Goal: Task Accomplishment & Management: Complete application form

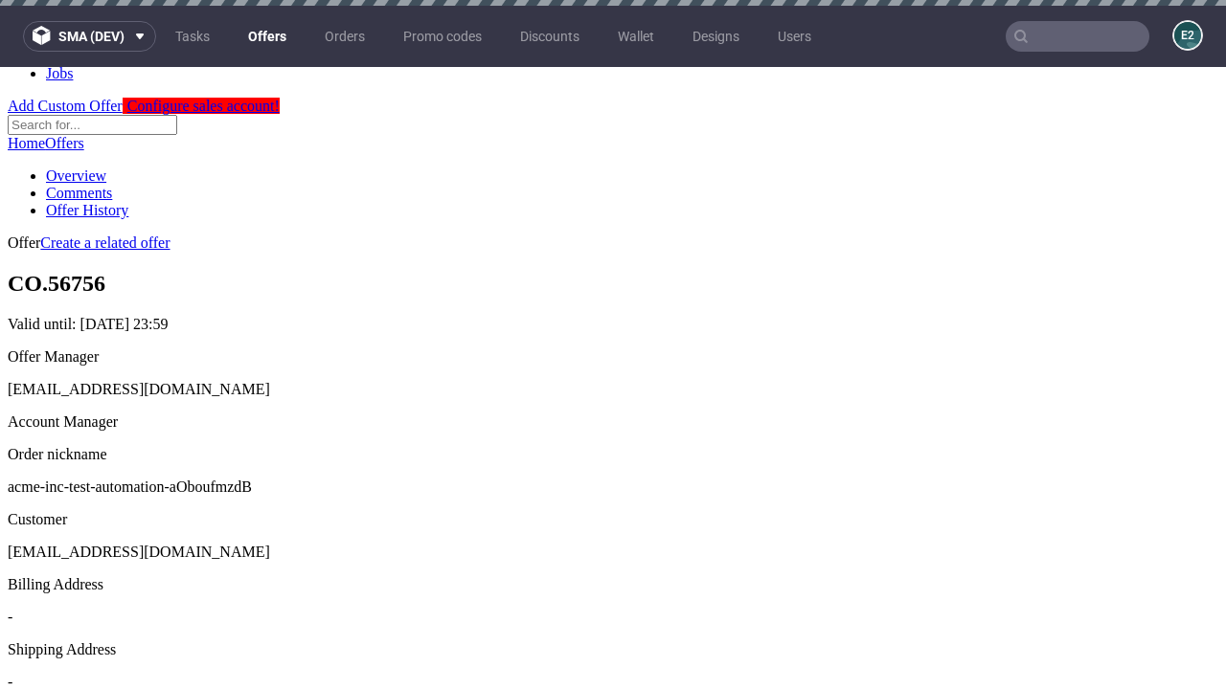
scroll to position [6, 0]
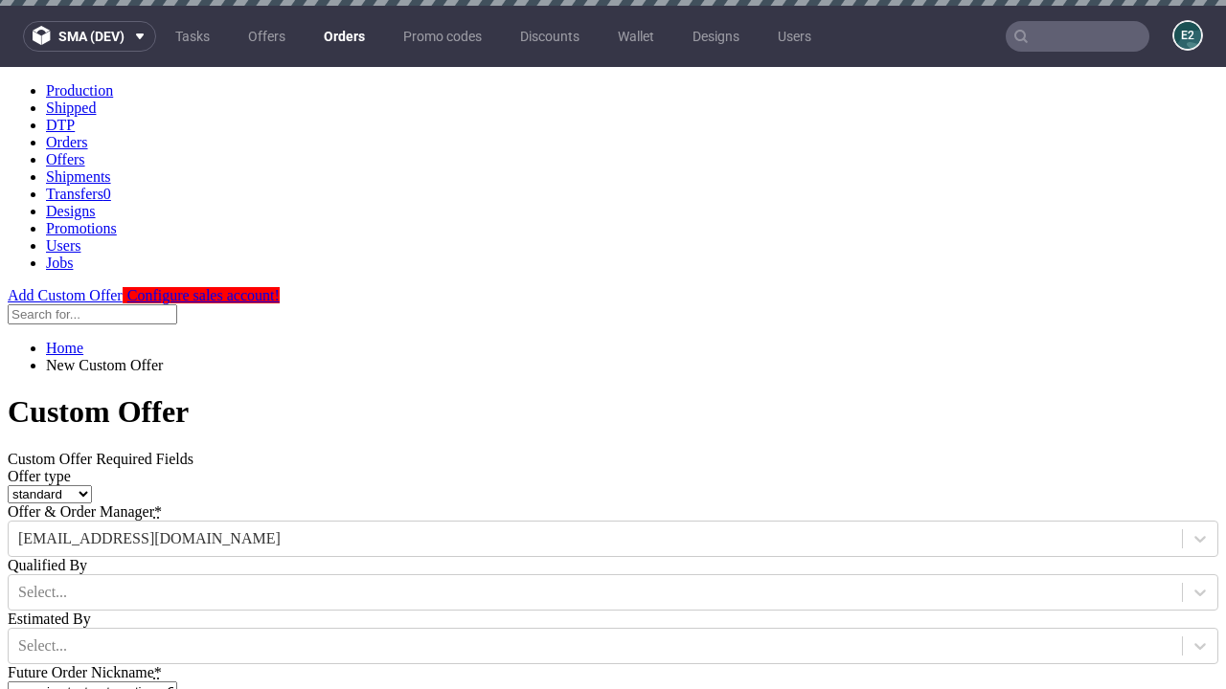
type input "acme-inc-test-automation-aOboufmzdB"
type input "[DATE]"
type input "[EMAIL_ADDRESS][DOMAIN_NAME]"
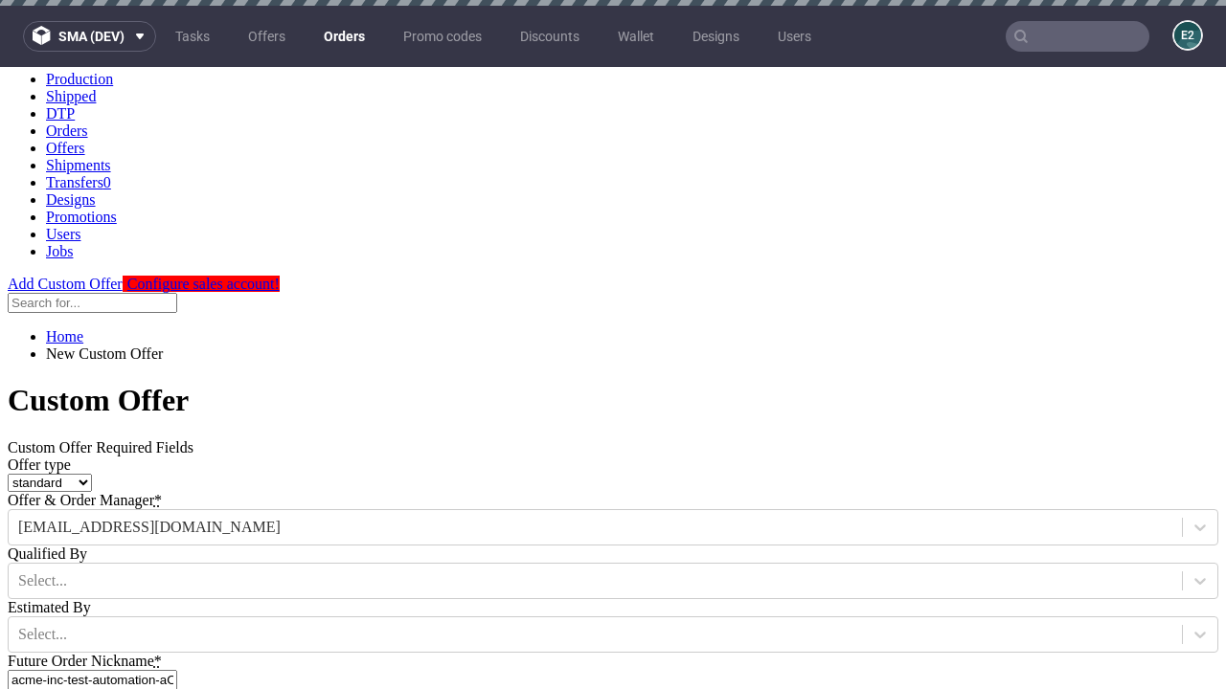
select select "gb"
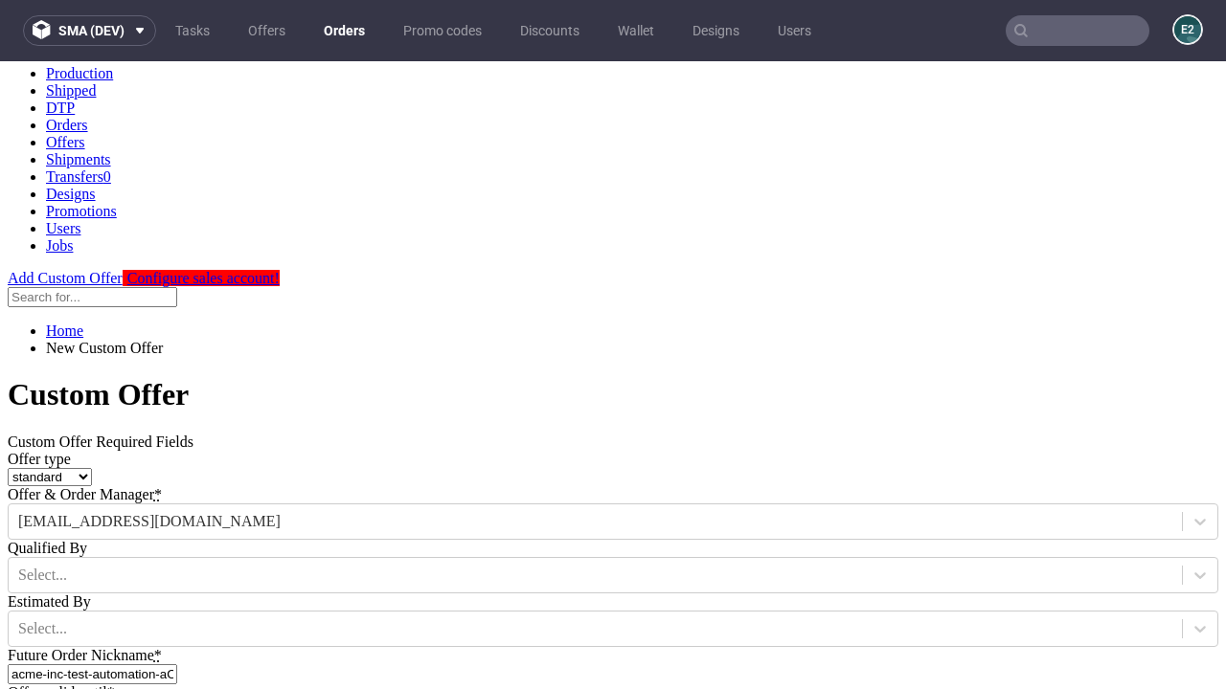
type input "[EMAIL_ADDRESS][DOMAIN_NAME]"
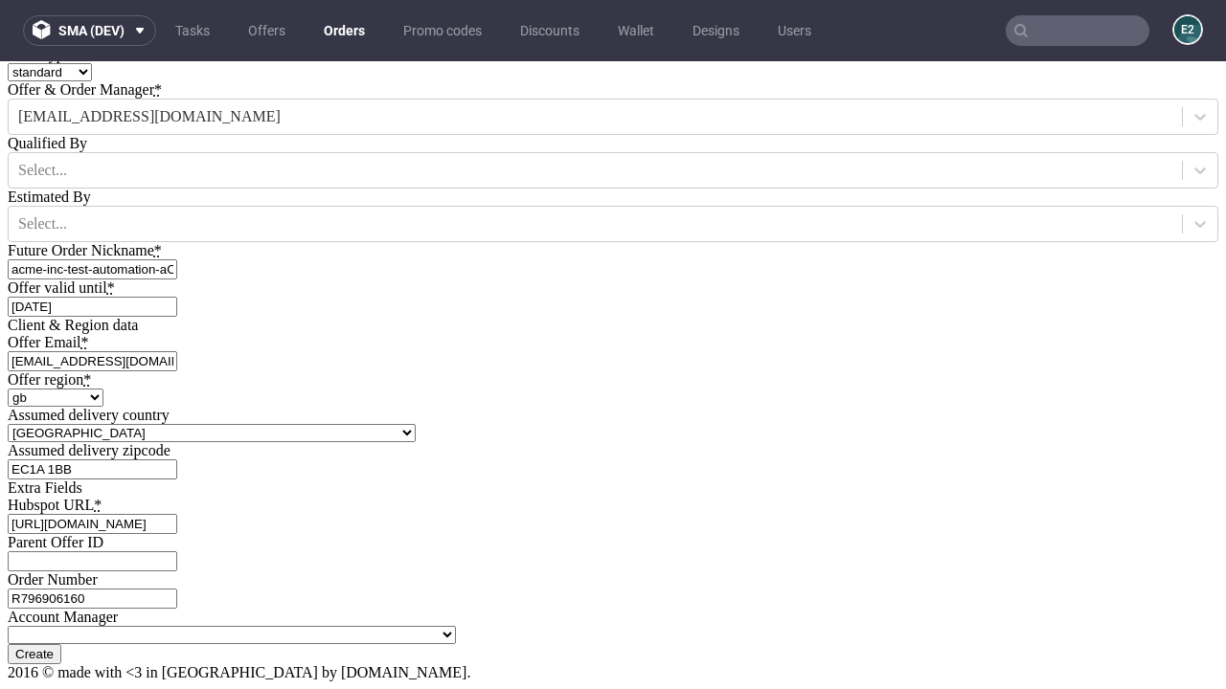
type input "[URL][DOMAIN_NAME]"
click at [61, 644] on input "Create" at bounding box center [35, 654] width 54 height 20
type input "Please wait..."
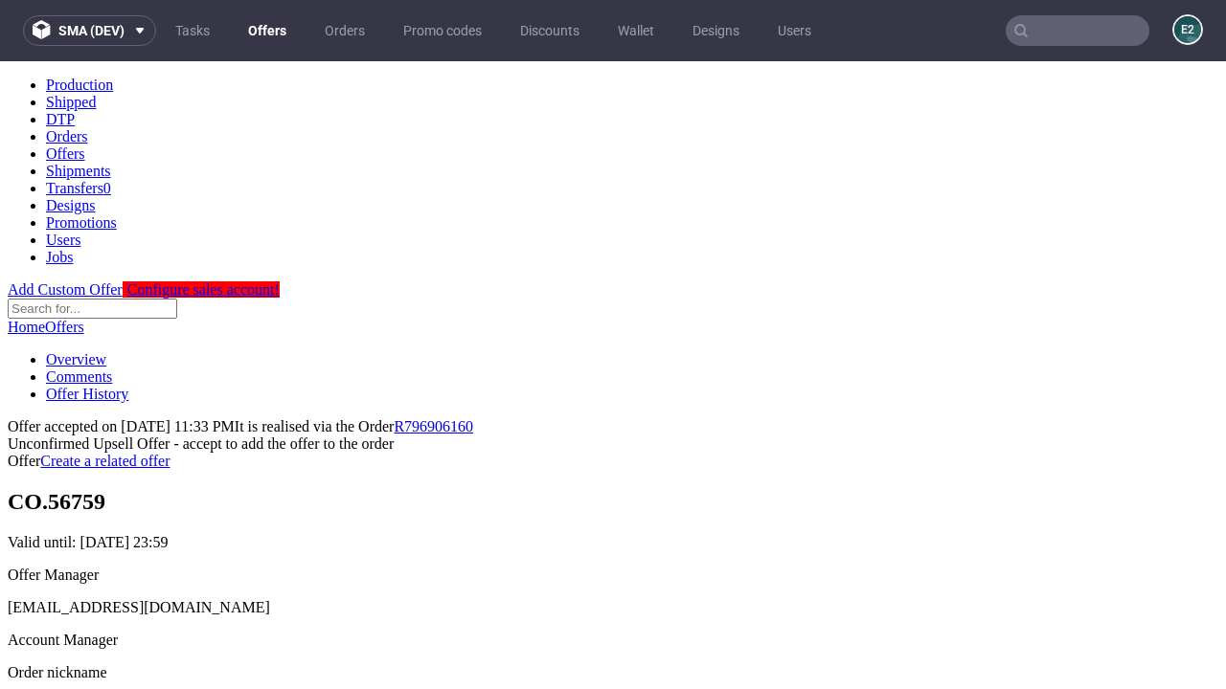
scroll to position [295, 0]
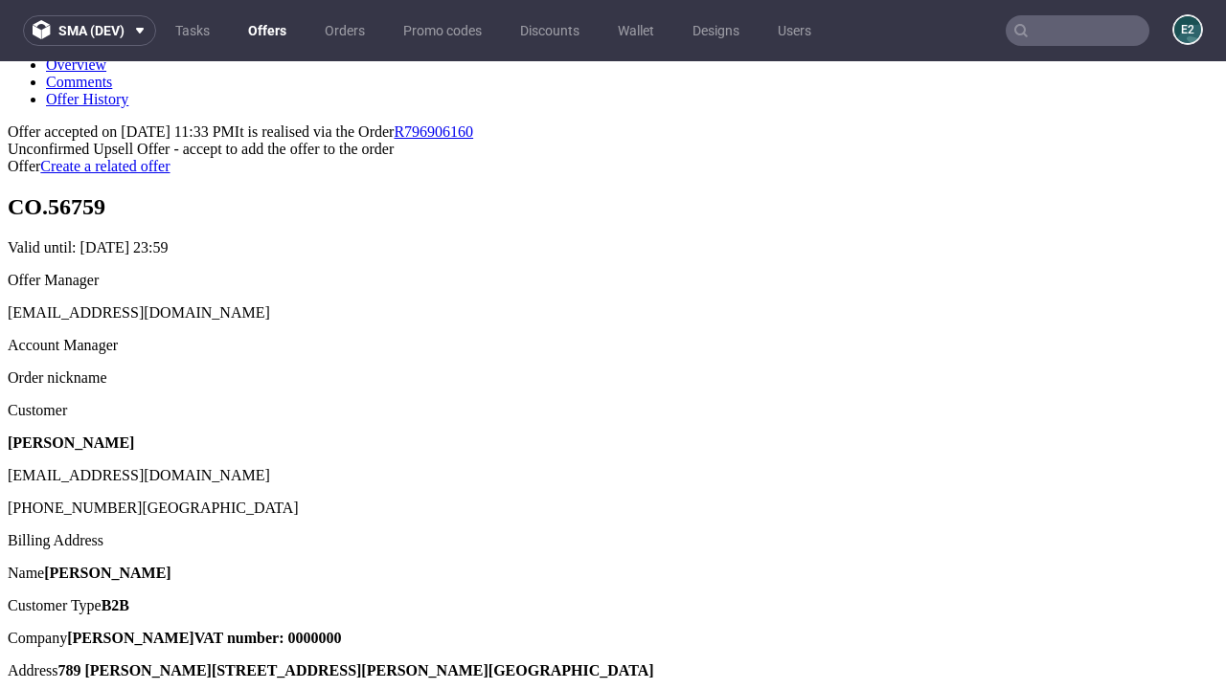
type input "In progress..."
